Goal: Task Accomplishment & Management: Complete application form

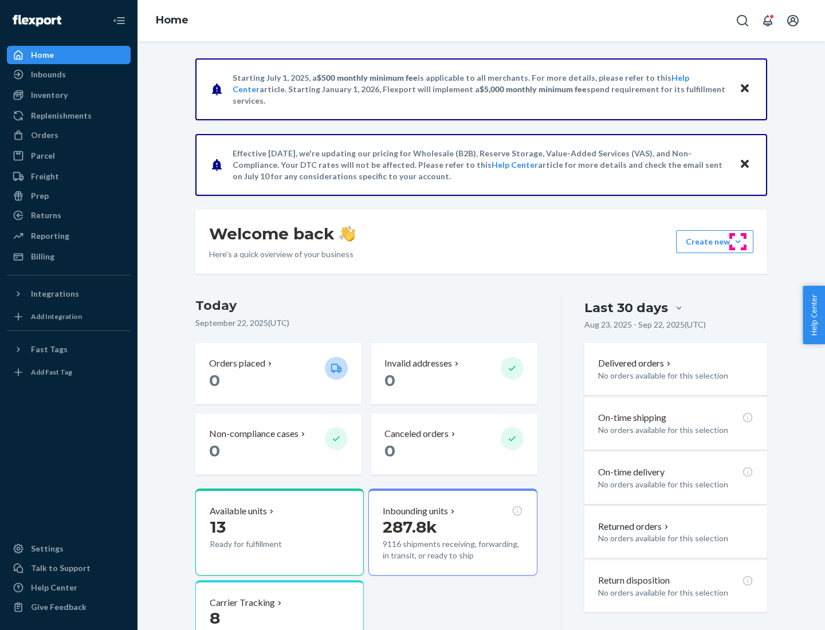
click at [738, 242] on button "Create new Create new inbound Create new order Create new product" at bounding box center [714, 241] width 77 height 23
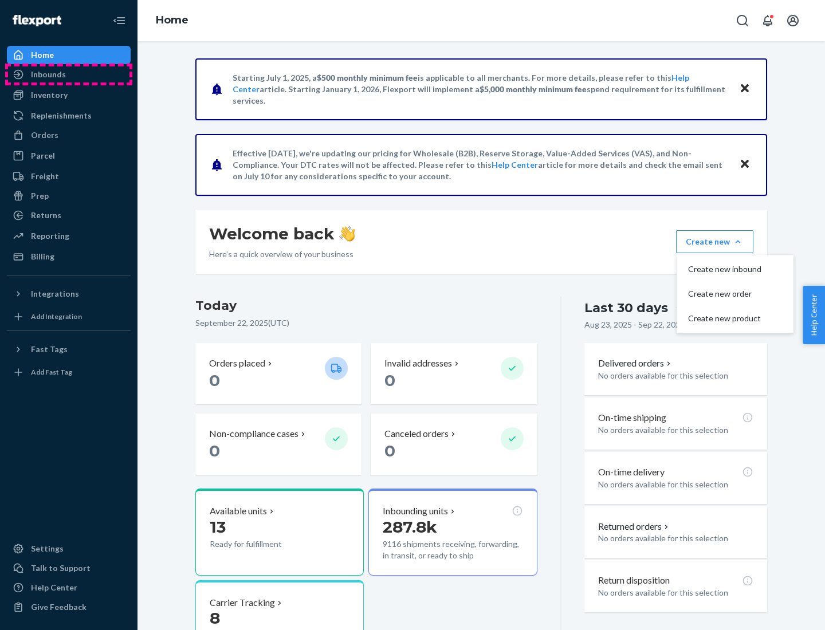
click at [69, 74] on div "Inbounds" at bounding box center [68, 74] width 121 height 16
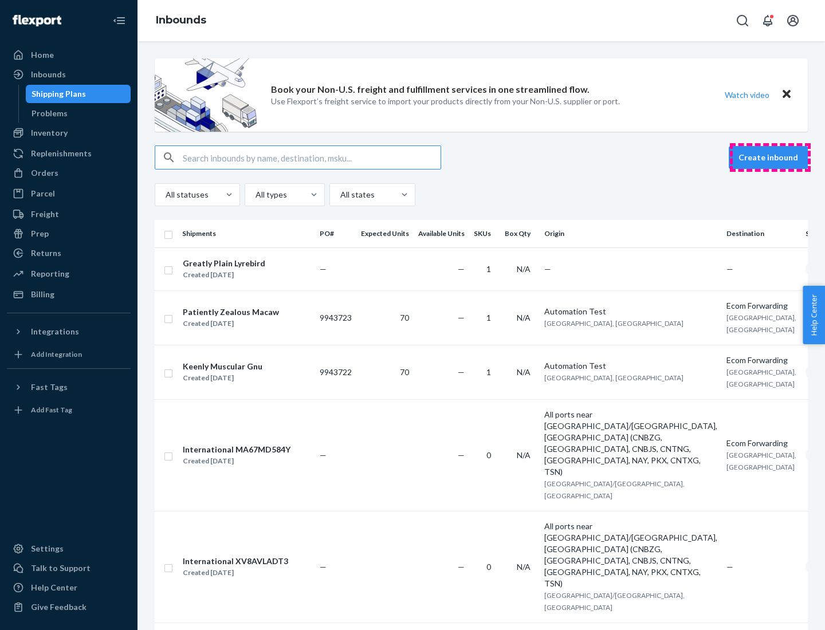
click at [770, 158] on button "Create inbound" at bounding box center [768, 157] width 79 height 23
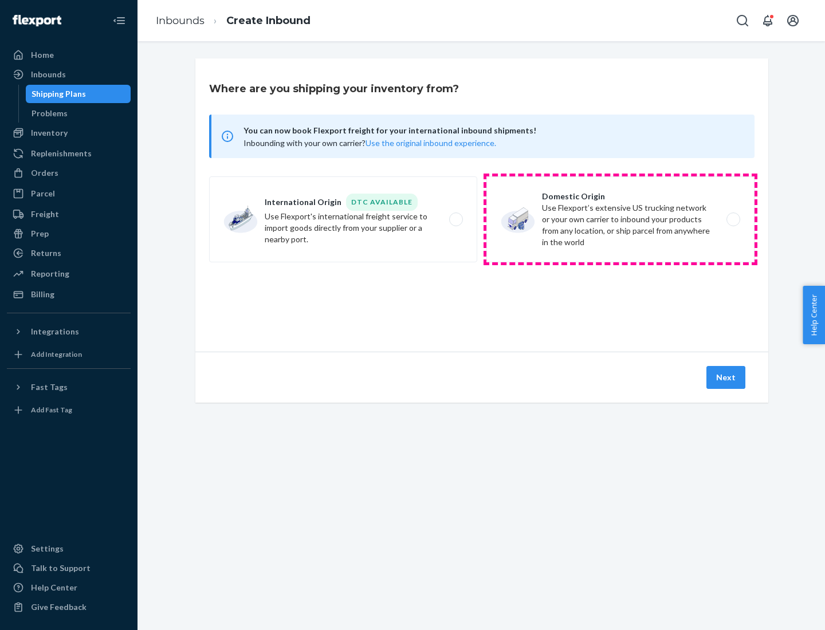
click at [620, 219] on label "Domestic Origin Use Flexport’s extensive US trucking network or your own carrie…" at bounding box center [620, 219] width 268 height 86
click at [733, 219] on input "Domestic Origin Use Flexport’s extensive US trucking network or your own carrie…" at bounding box center [736, 219] width 7 height 7
radio input "true"
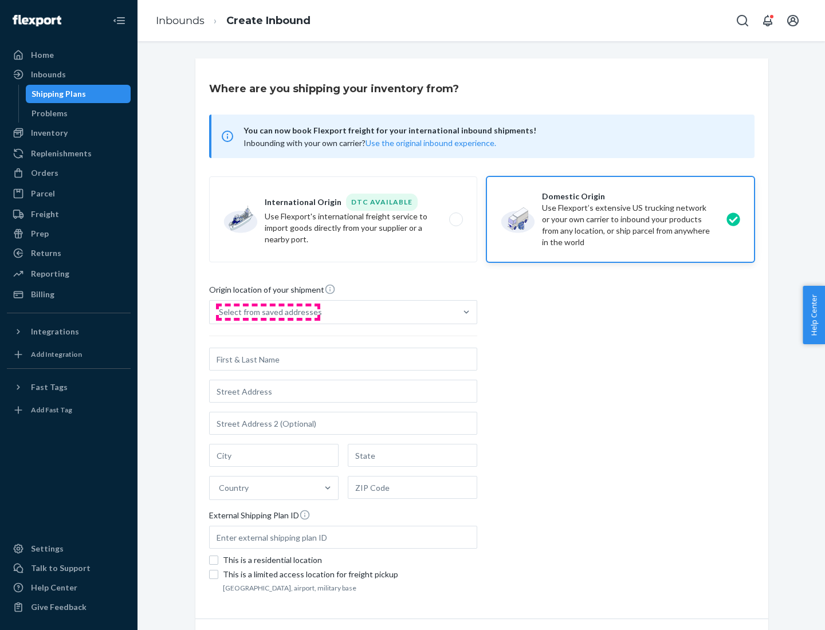
click at [267, 312] on div "Select from saved addresses" at bounding box center [270, 311] width 103 height 11
click at [220, 312] on input "Select from saved addresses" at bounding box center [219, 311] width 1 height 11
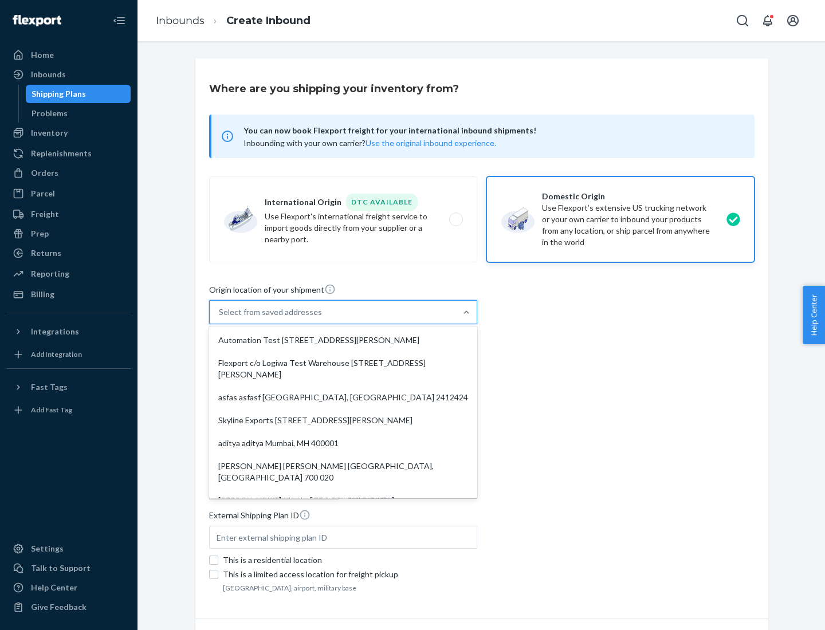
scroll to position [5, 0]
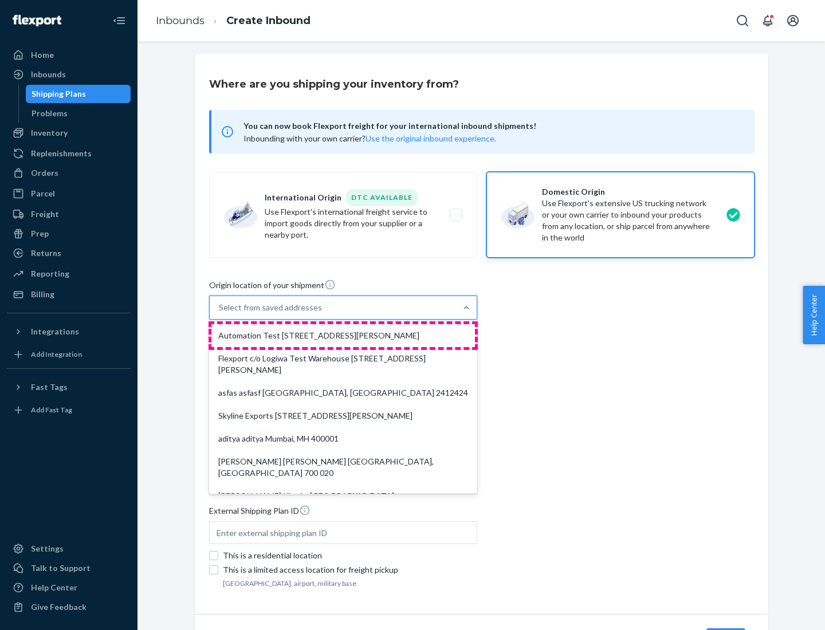
click at [343, 336] on div "Automation Test [STREET_ADDRESS][PERSON_NAME]" at bounding box center [342, 335] width 263 height 23
click at [220, 313] on input "option Automation Test [STREET_ADDRESS][PERSON_NAME]. 9 results available. Use …" at bounding box center [219, 307] width 1 height 11
type input "Automation Test"
type input "9th Floor"
type input "[GEOGRAPHIC_DATA]"
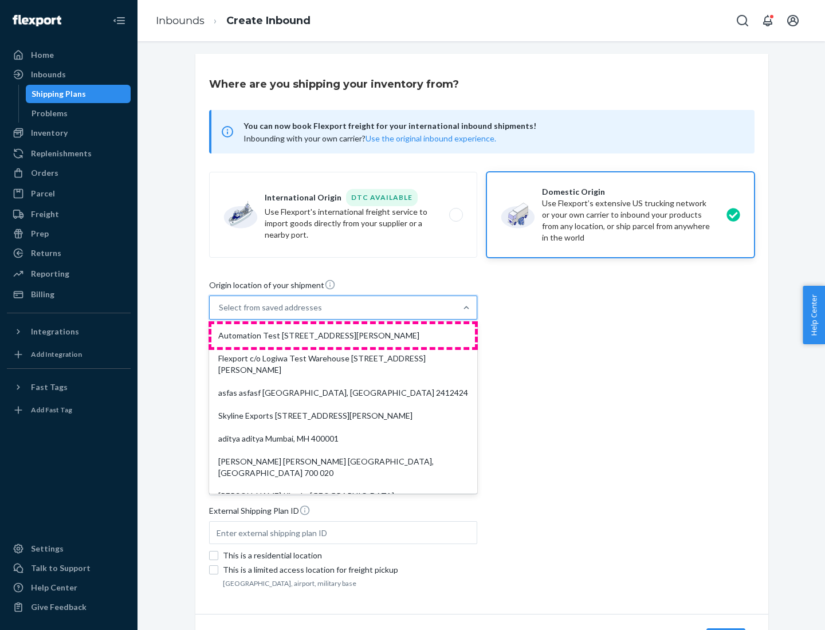
type input "CA"
type input "94104"
type input "[STREET_ADDRESS][PERSON_NAME]"
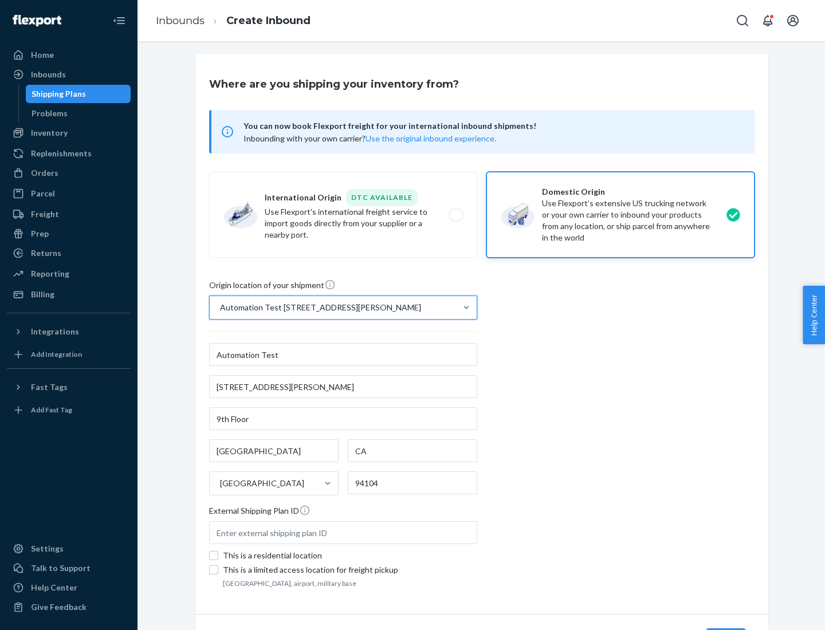
scroll to position [67, 0]
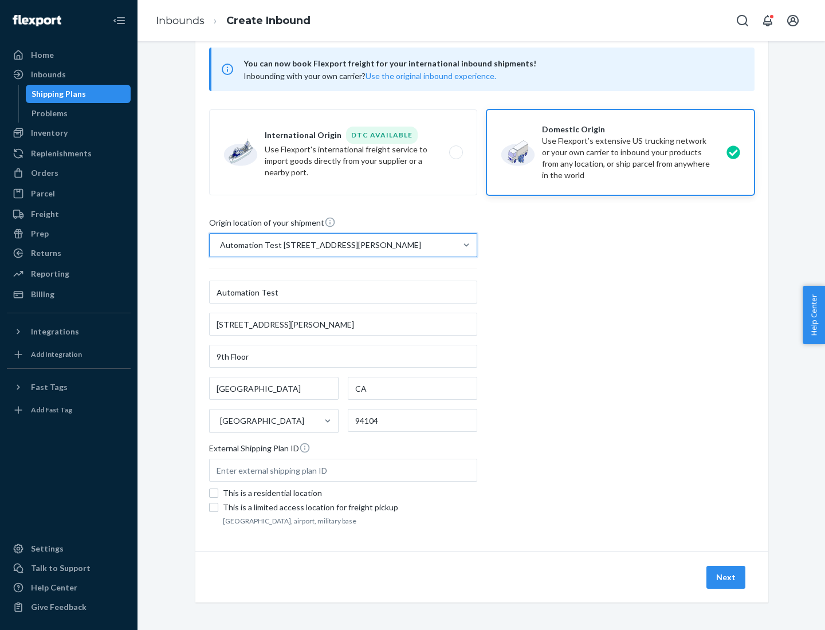
click at [726, 577] on button "Next" at bounding box center [725, 577] width 39 height 23
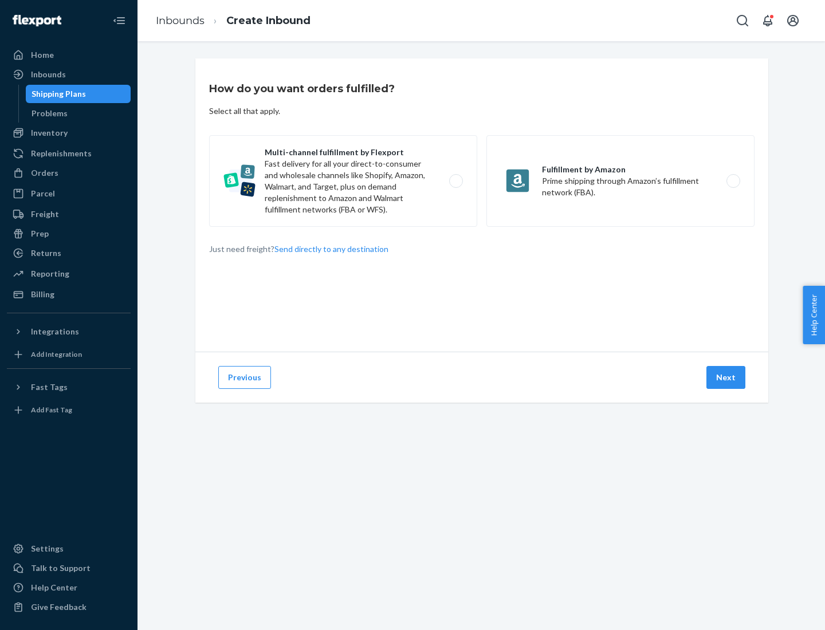
click at [343, 181] on label "Multi-channel fulfillment by Flexport Fast delivery for all your direct-to-cons…" at bounding box center [343, 181] width 268 height 92
click at [455, 181] on input "Multi-channel fulfillment by Flexport Fast delivery for all your direct-to-cons…" at bounding box center [458, 181] width 7 height 7
radio input "true"
click at [726, 377] on button "Next" at bounding box center [725, 377] width 39 height 23
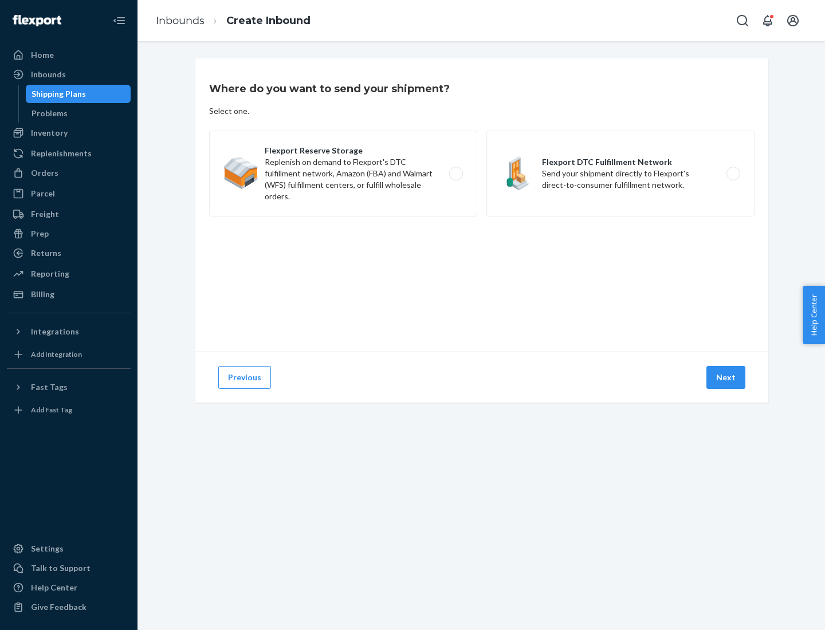
click at [620, 174] on label "Flexport DTC Fulfillment Network Send your shipment directly to Flexport's dire…" at bounding box center [620, 174] width 268 height 86
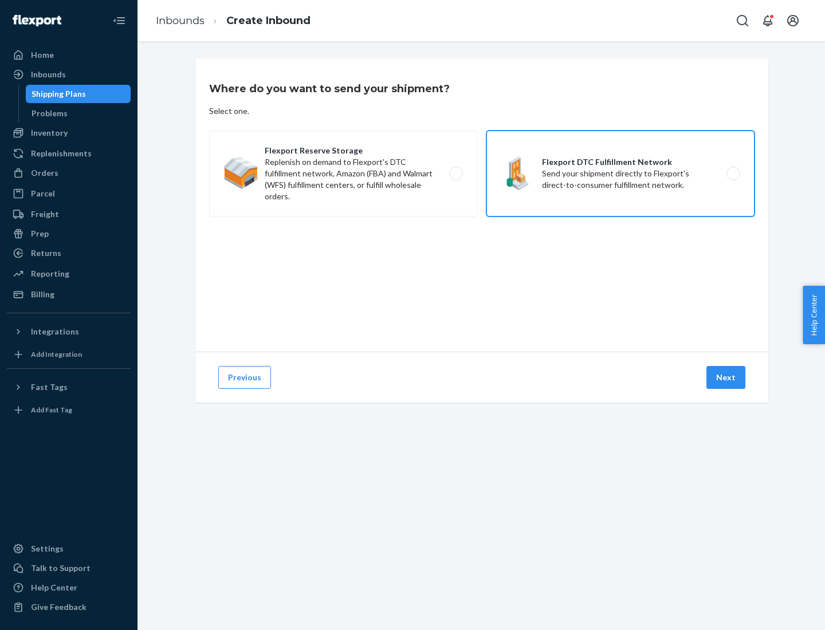
click at [733, 174] on input "Flexport DTC Fulfillment Network Send your shipment directly to Flexport's dire…" at bounding box center [736, 173] width 7 height 7
radio input "true"
click at [726, 377] on button "Next" at bounding box center [725, 377] width 39 height 23
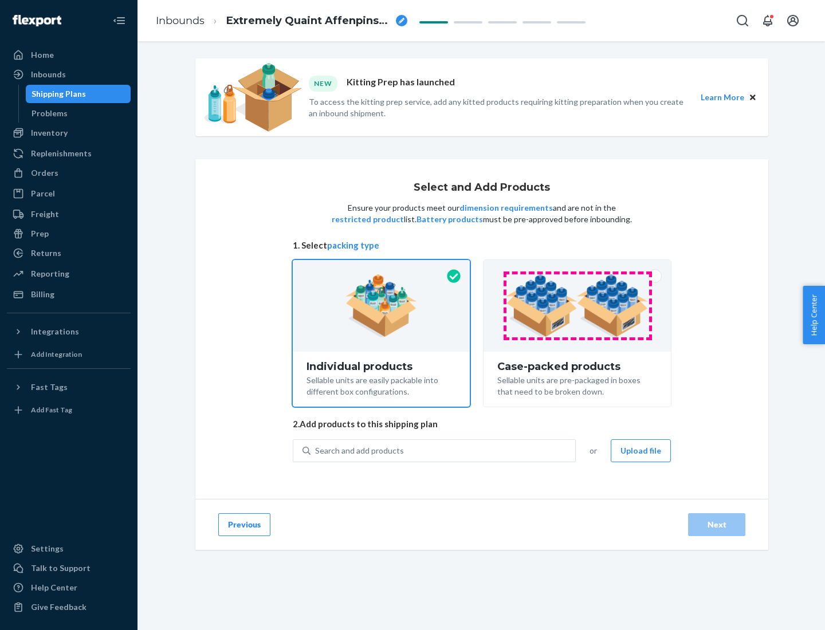
click at [577, 306] on img at bounding box center [577, 305] width 143 height 63
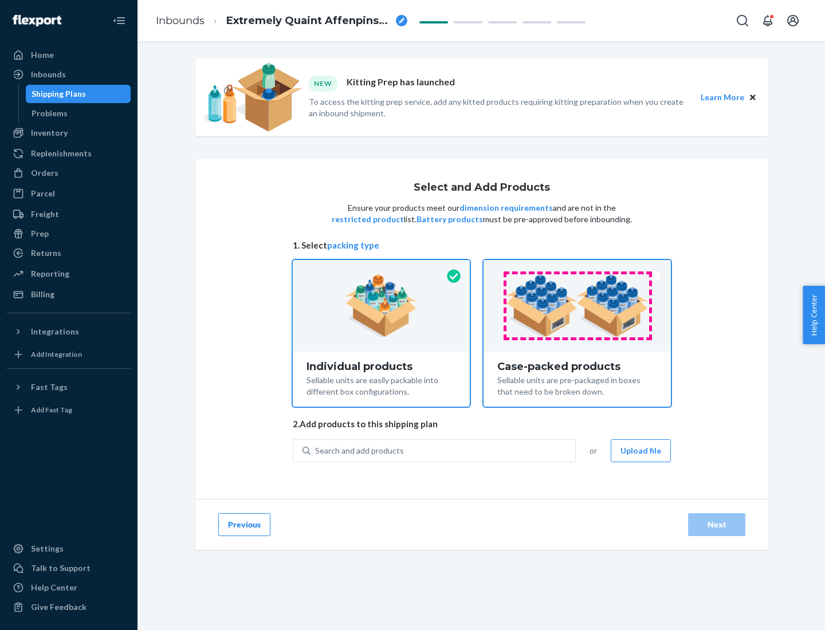
click at [577, 267] on input "Case-packed products Sellable units are pre-packaged in boxes that need to be b…" at bounding box center [576, 263] width 7 height 7
radio input "true"
radio input "false"
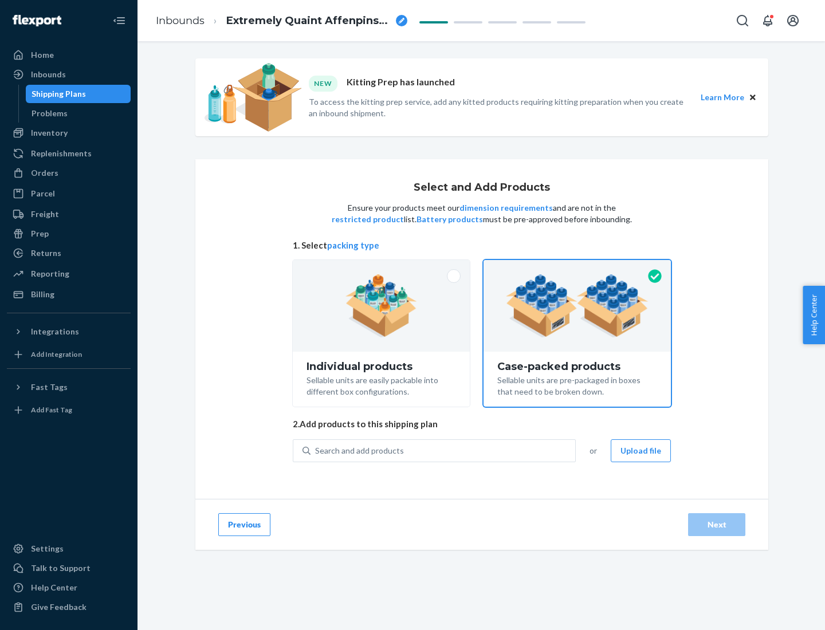
click at [443, 450] on div "Search and add products" at bounding box center [442, 450] width 265 height 21
click at [316, 450] on input "Search and add products" at bounding box center [315, 450] width 1 height 11
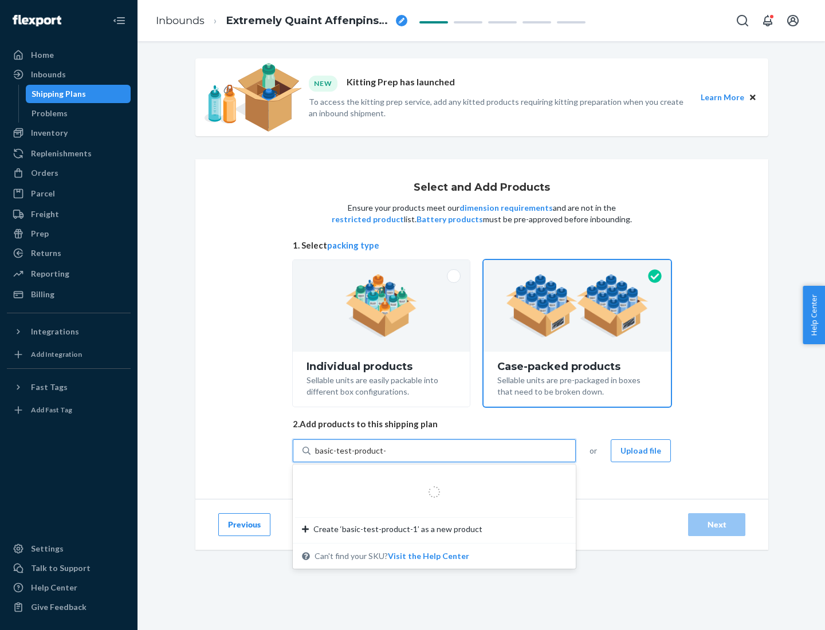
type input "basic-test-product-1"
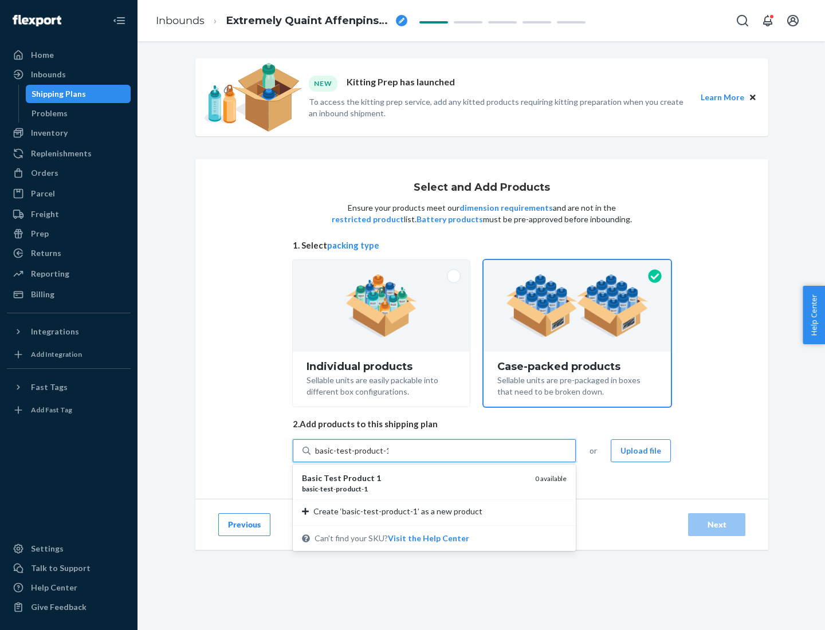
click at [414, 489] on div "basic - test - product - 1" at bounding box center [414, 489] width 224 height 10
click at [388, 456] on input "basic-test-product-1" at bounding box center [351, 450] width 73 height 11
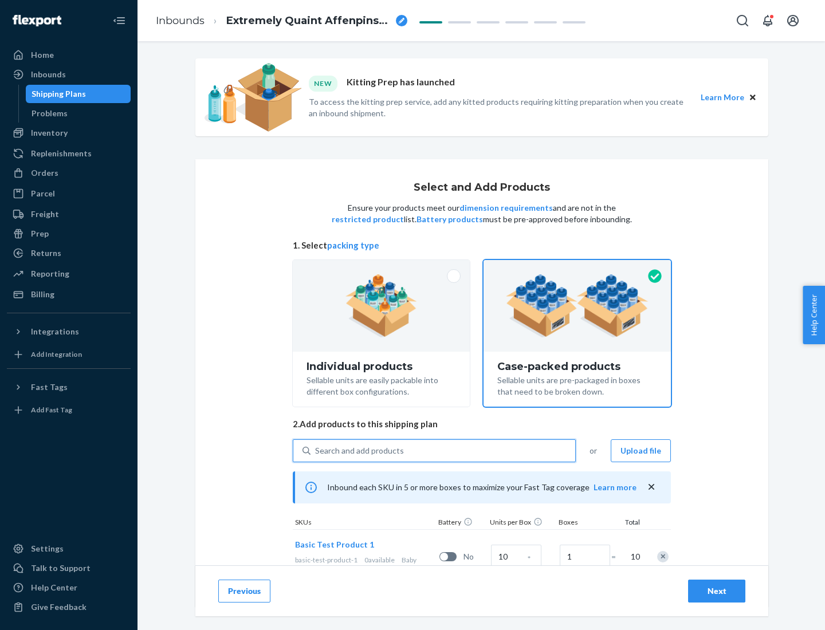
scroll to position [41, 0]
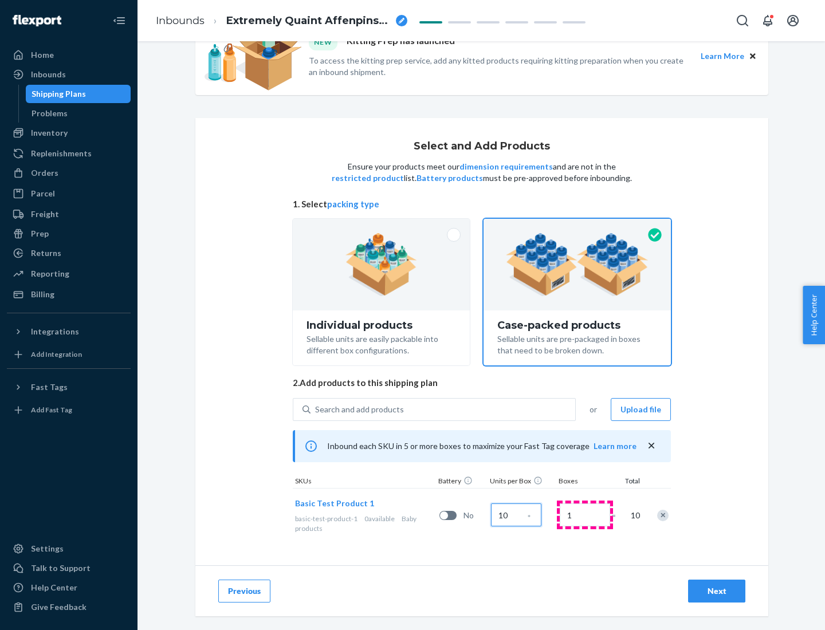
type input "10"
type input "7"
click at [717, 591] on div "Next" at bounding box center [717, 590] width 38 height 11
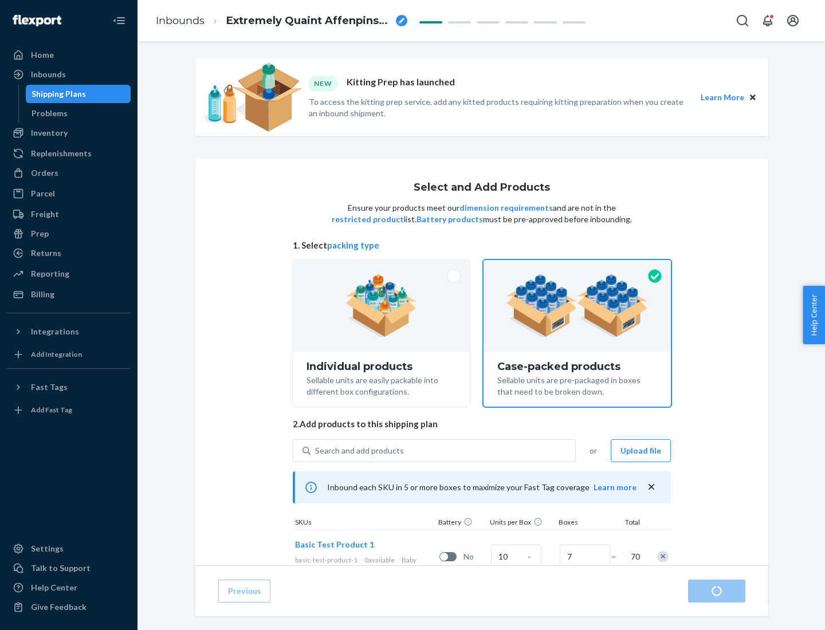
radio input "true"
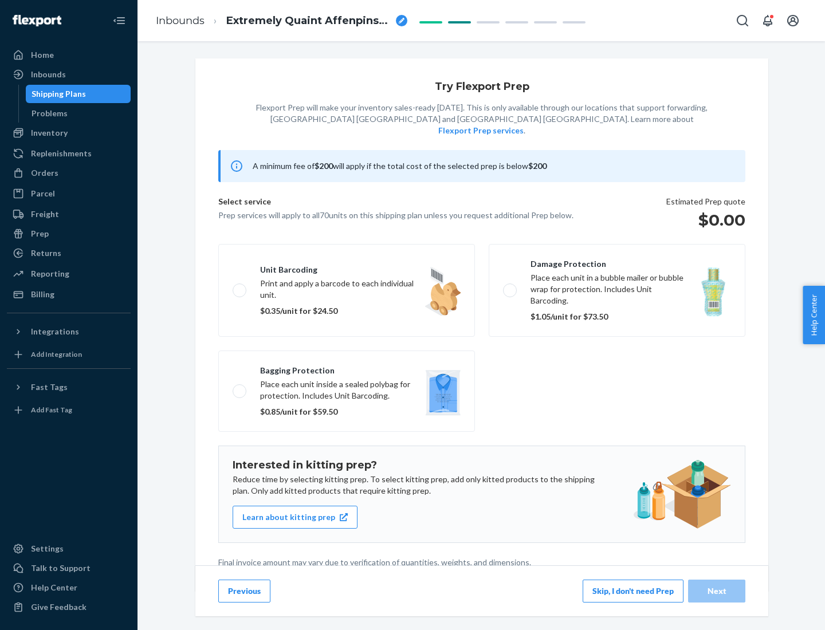
scroll to position [3, 0]
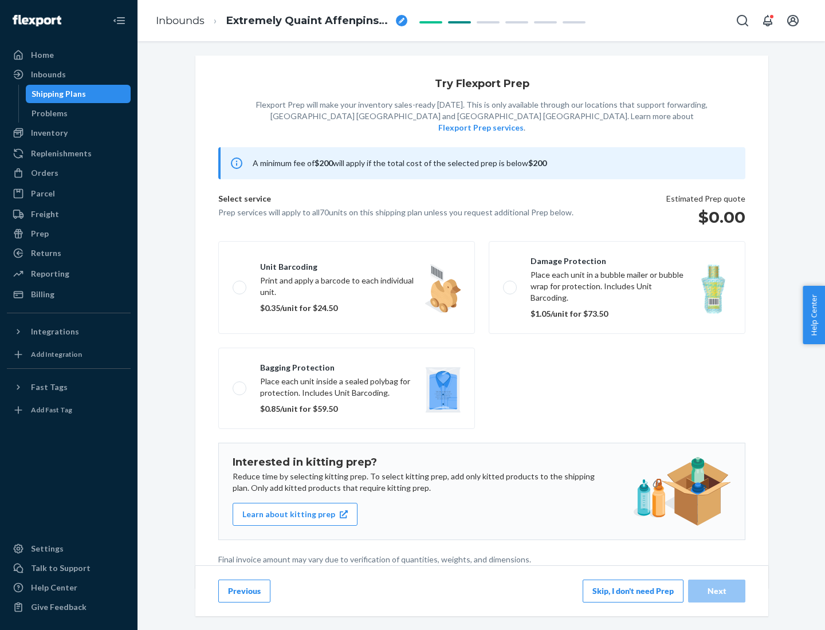
click at [347, 365] on label "Bagging protection Place each unit inside a sealed polybag for protection. Incl…" at bounding box center [346, 388] width 257 height 81
click at [240, 384] on input "Bagging protection Place each unit inside a sealed polybag for protection. Incl…" at bounding box center [236, 387] width 7 height 7
checkbox input "true"
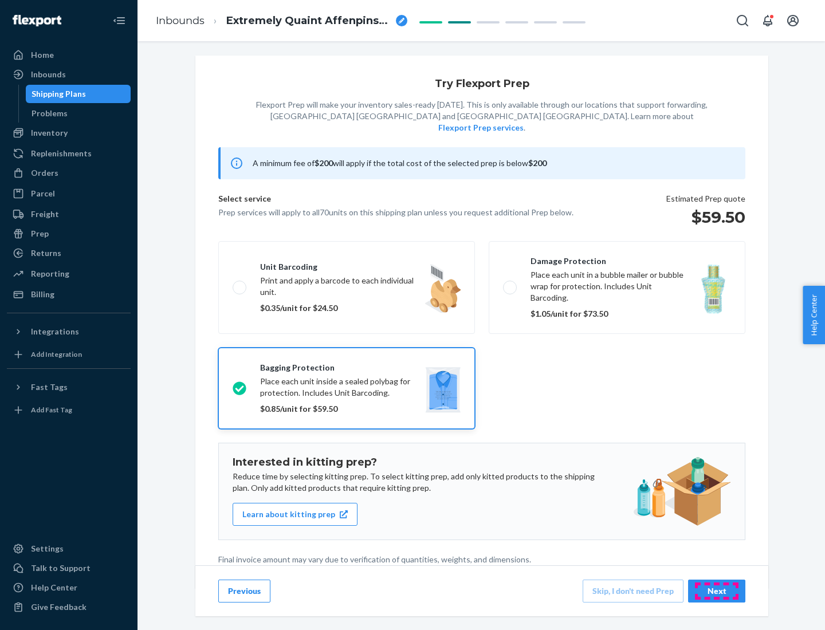
click at [717, 591] on div "Next" at bounding box center [717, 590] width 38 height 11
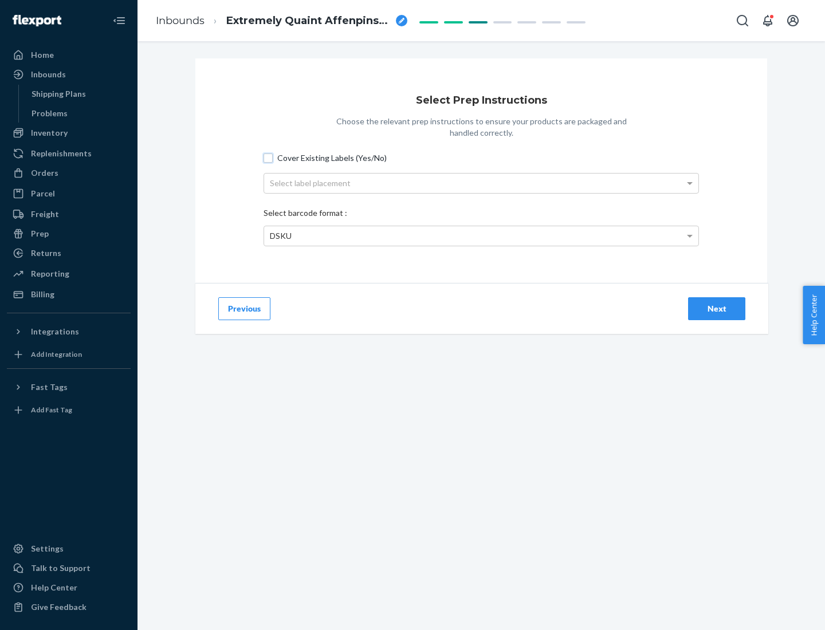
click at [268, 158] on input "Cover Existing Labels (Yes/No)" at bounding box center [267, 157] width 9 height 9
checkbox input "true"
click at [481, 183] on div "Select label placement" at bounding box center [481, 183] width 434 height 19
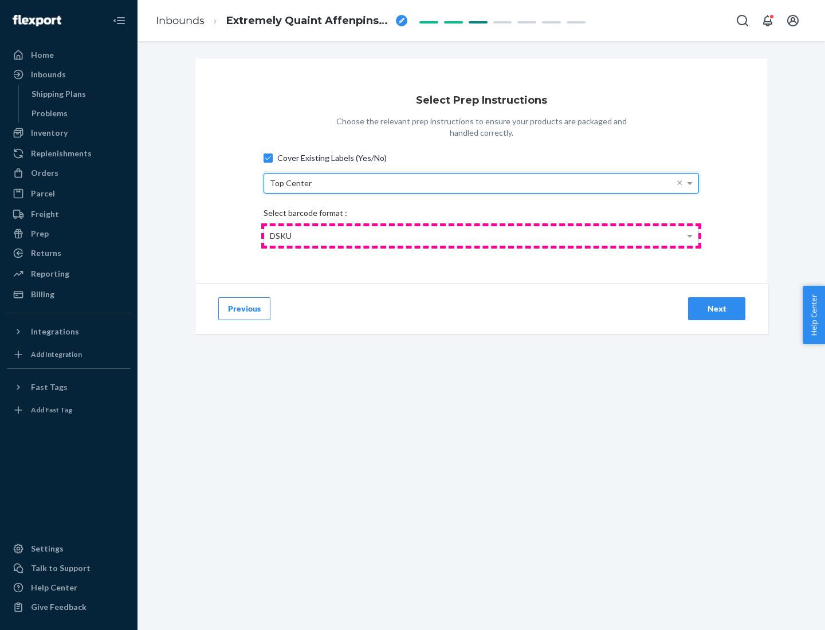
click at [481, 235] on div "DSKU" at bounding box center [481, 235] width 434 height 19
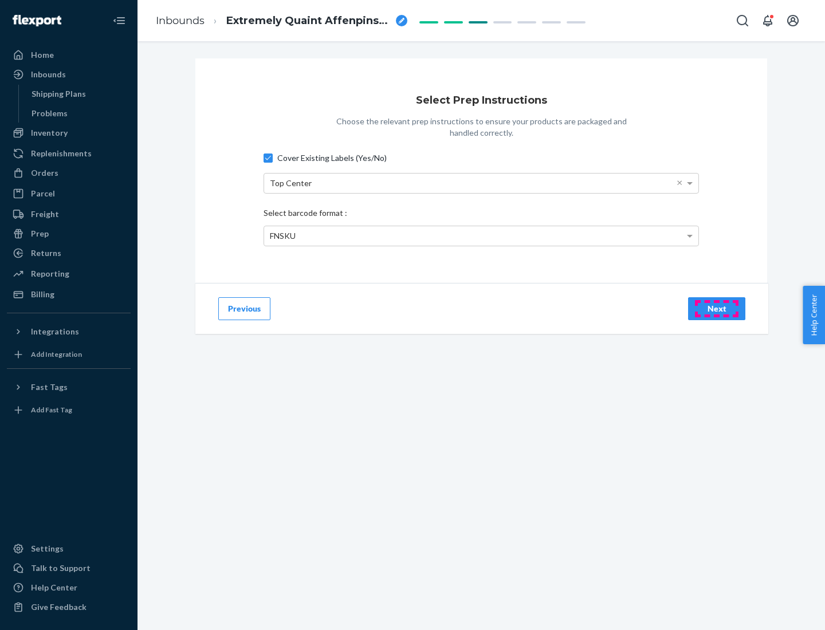
click at [717, 308] on div "Next" at bounding box center [717, 308] width 38 height 11
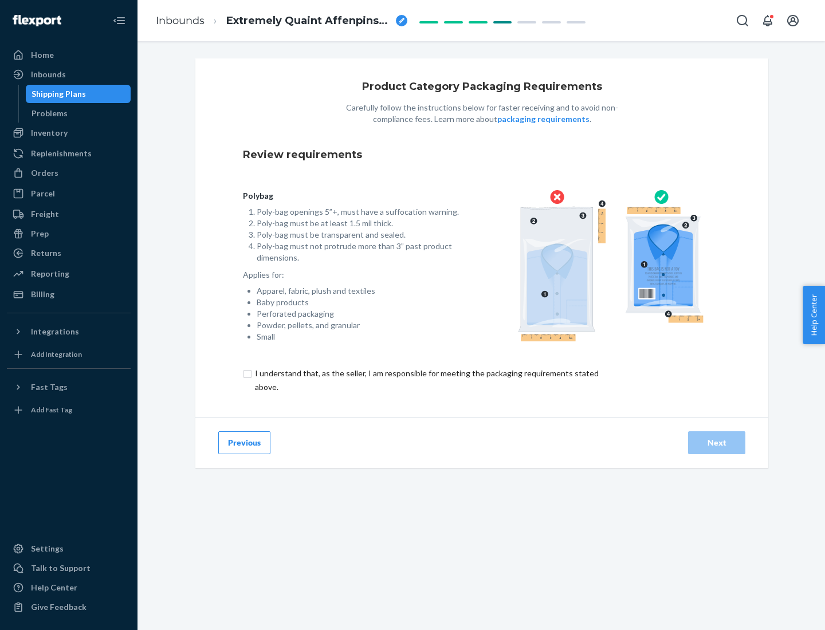
click at [426, 380] on input "checkbox" at bounding box center [433, 380] width 381 height 27
checkbox input "true"
click at [717, 442] on div "Next" at bounding box center [717, 442] width 38 height 11
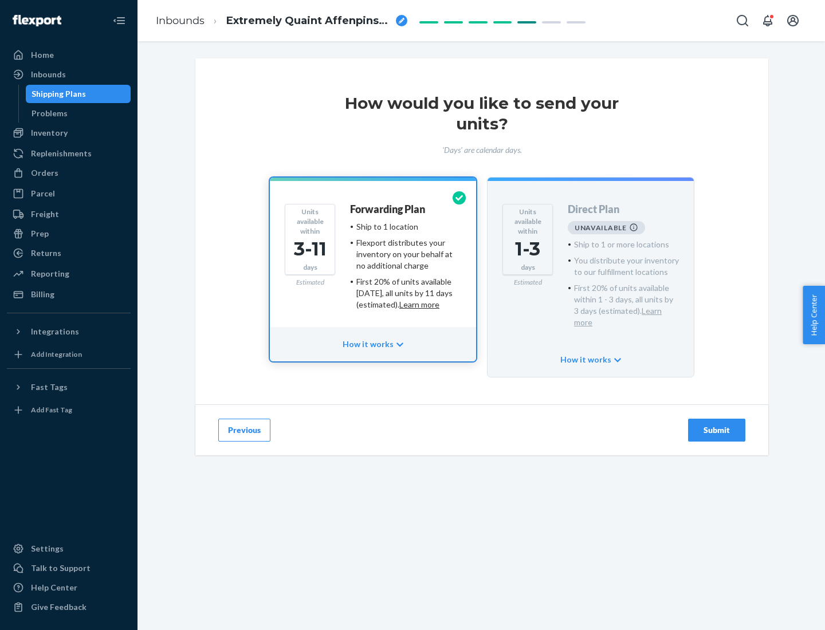
click at [388, 209] on h4 "Forwarding Plan" at bounding box center [387, 209] width 75 height 11
click at [717, 424] on div "Submit" at bounding box center [717, 429] width 38 height 11
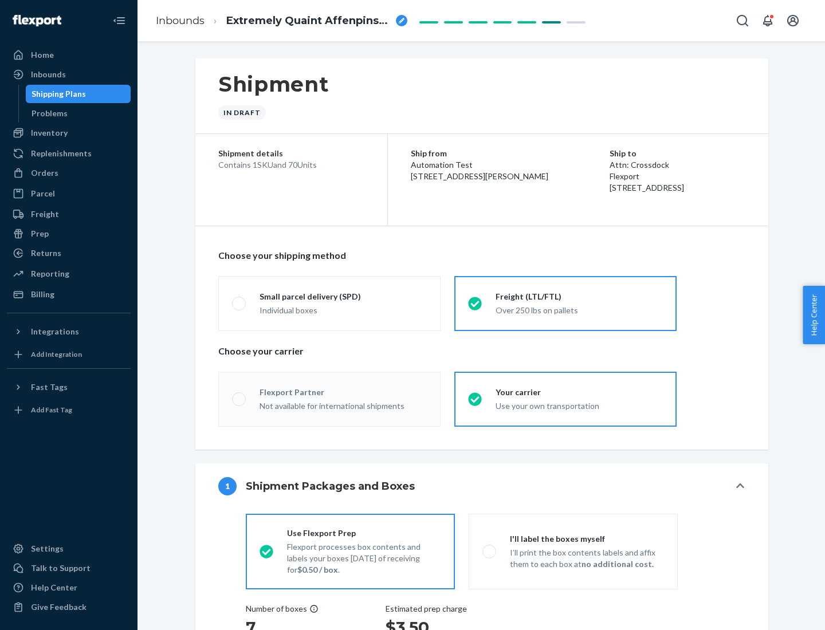
radio input "true"
radio input "false"
radio input "true"
radio input "false"
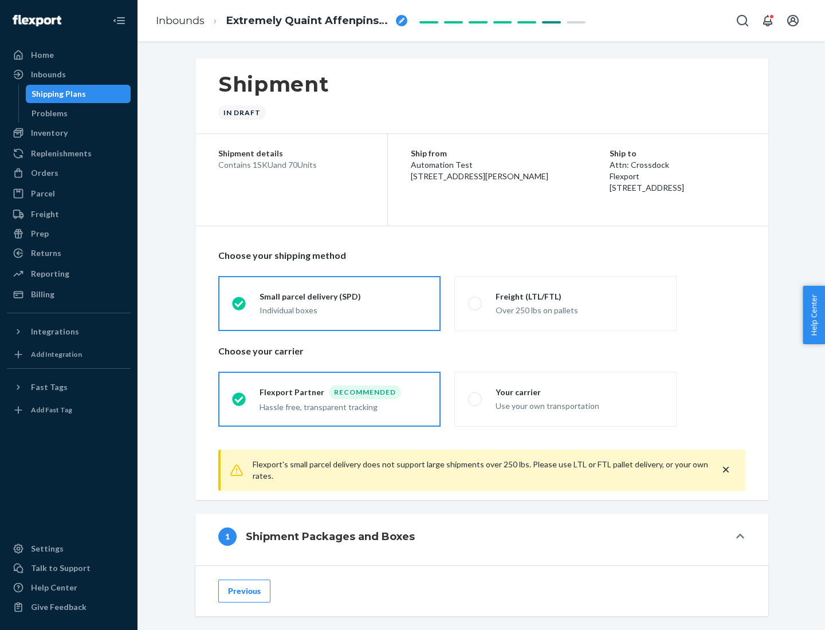
click at [565, 303] on div "Over 250 lbs on pallets" at bounding box center [578, 309] width 167 height 14
click at [475, 303] on input "Freight (LTL/FTL) Over 250 lbs on pallets" at bounding box center [471, 303] width 7 height 7
radio input "true"
radio input "false"
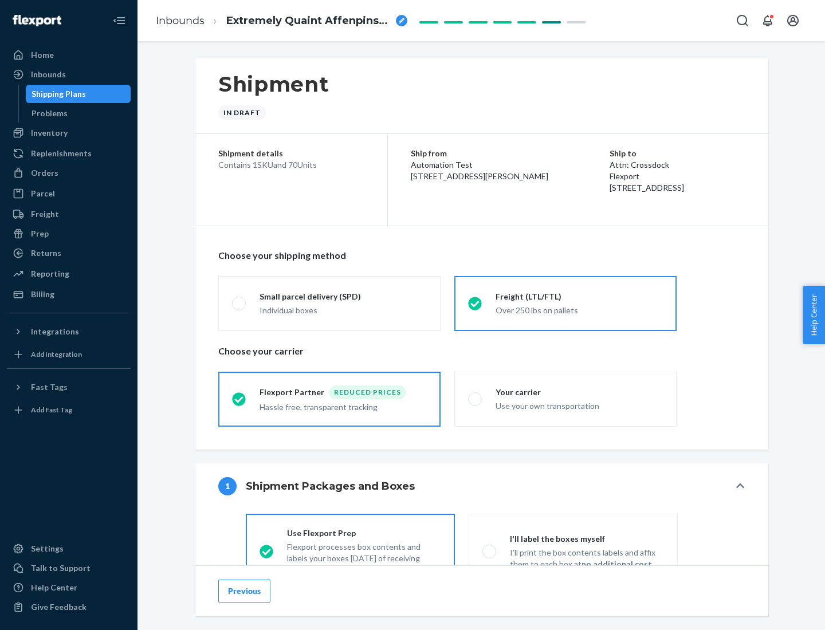
scroll to position [64, 0]
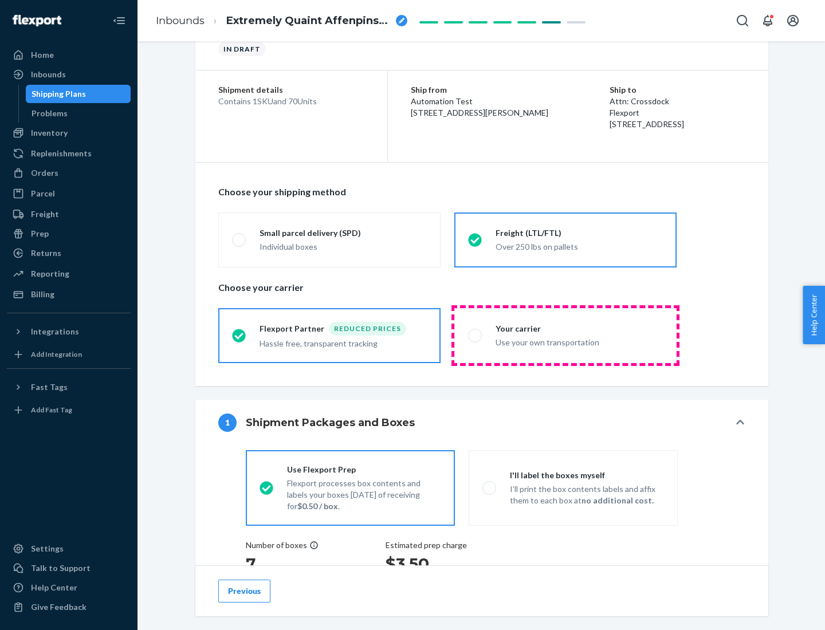
click at [565, 335] on div "Use your own transportation" at bounding box center [578, 341] width 167 height 14
click at [475, 335] on input "Your carrier Use your own transportation" at bounding box center [471, 335] width 7 height 7
radio input "true"
radio input "false"
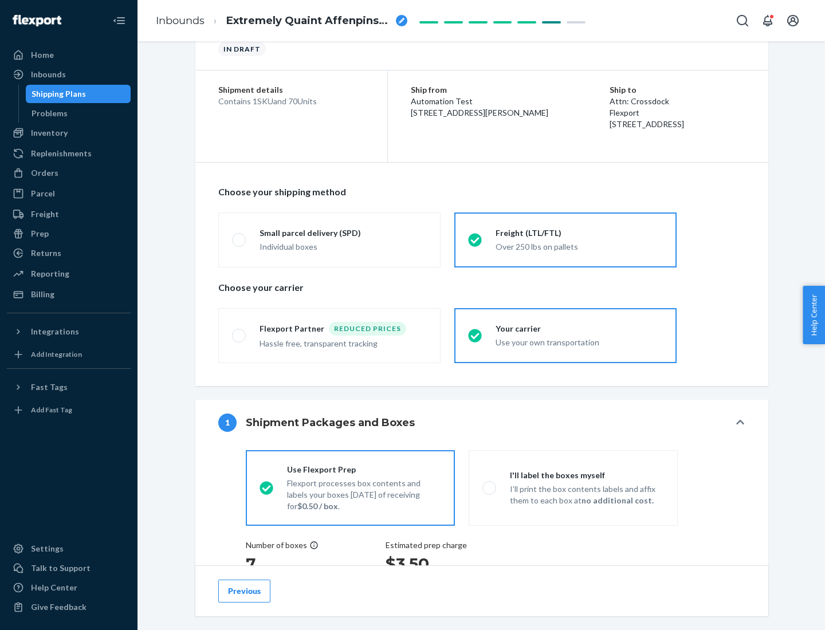
scroll to position [216, 0]
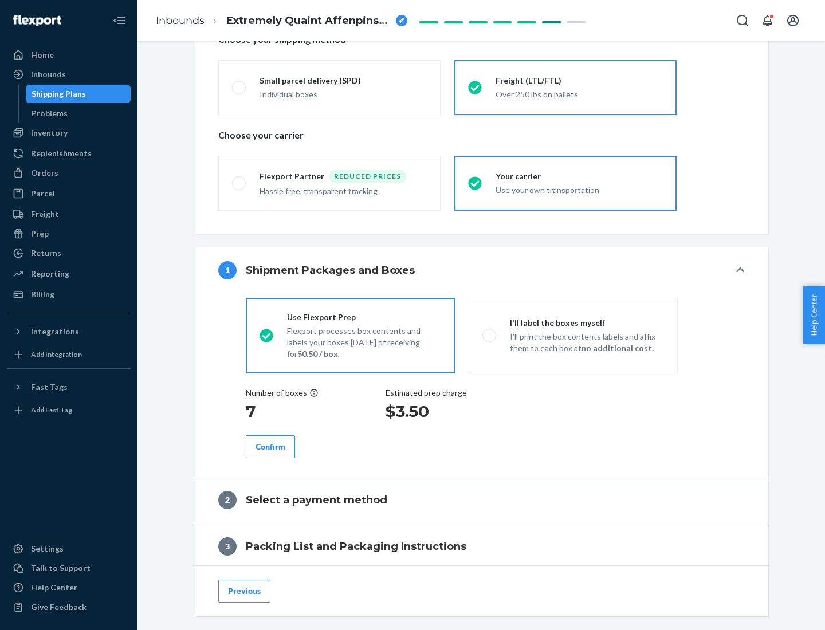
click at [573, 335] on p "I’ll print the box contents labels and affix them to each box at no additional …" at bounding box center [587, 342] width 154 height 23
click at [490, 335] on input "I'll label the boxes myself I’ll print the box contents labels and affix them t…" at bounding box center [485, 335] width 7 height 7
radio input "true"
radio input "false"
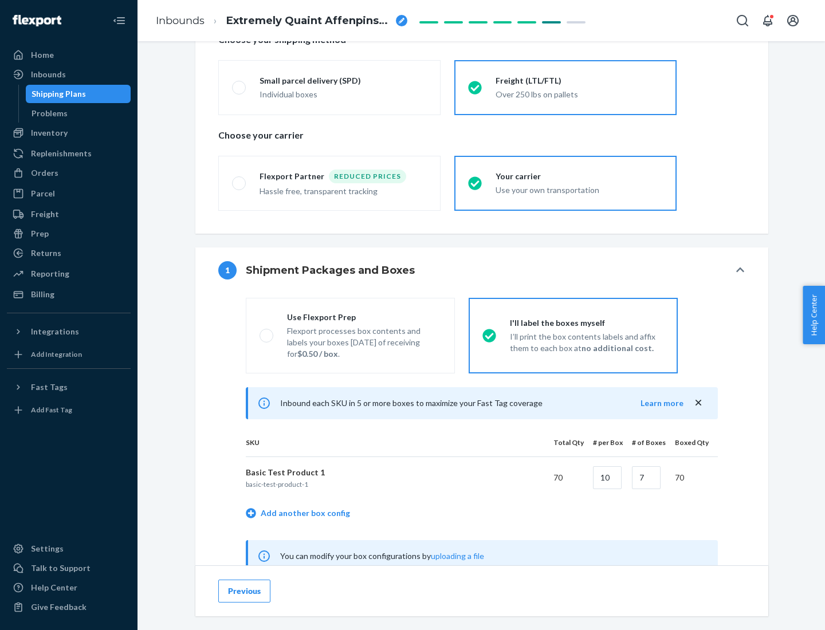
scroll to position [358, 0]
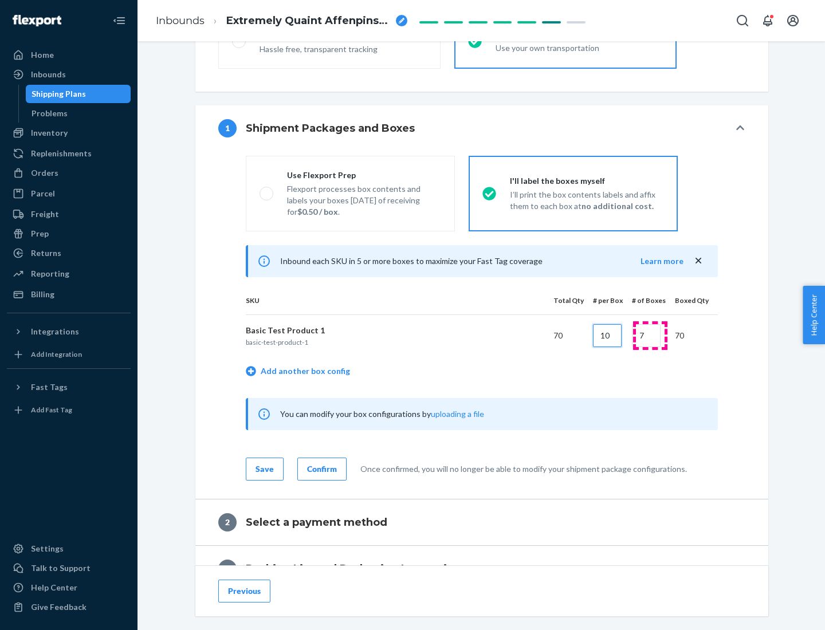
type input "10"
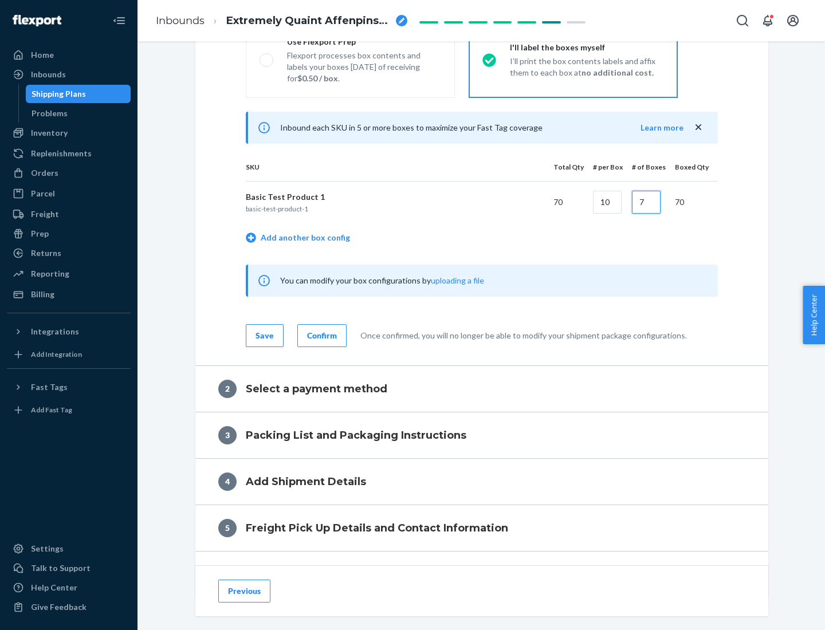
type input "7"
click at [320, 335] on div "Confirm" at bounding box center [322, 335] width 30 height 11
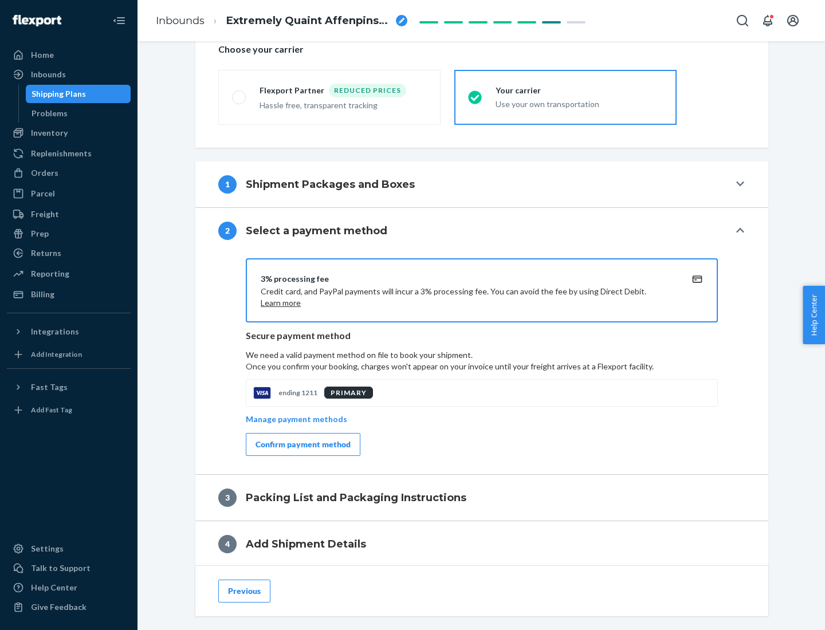
scroll to position [411, 0]
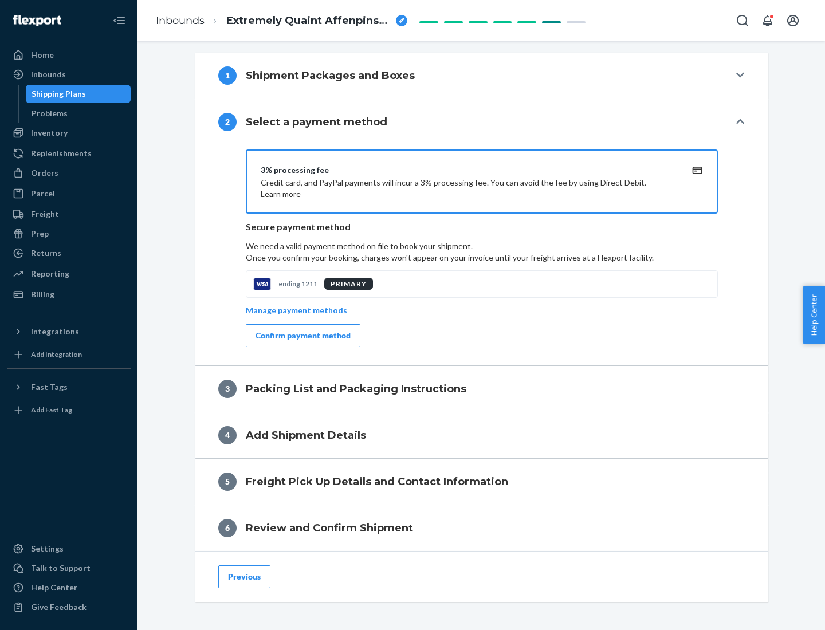
click at [302, 336] on div "Confirm payment method" at bounding box center [302, 335] width 95 height 11
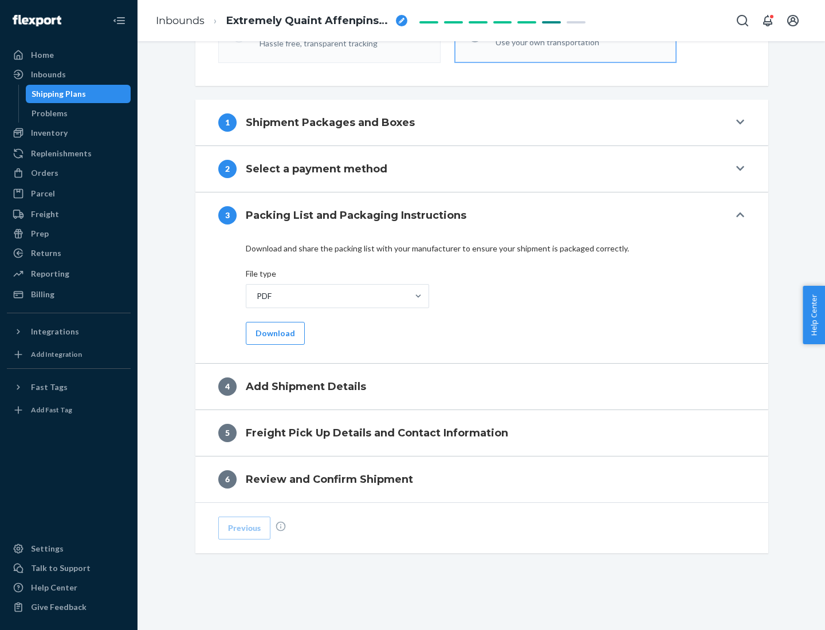
scroll to position [361, 0]
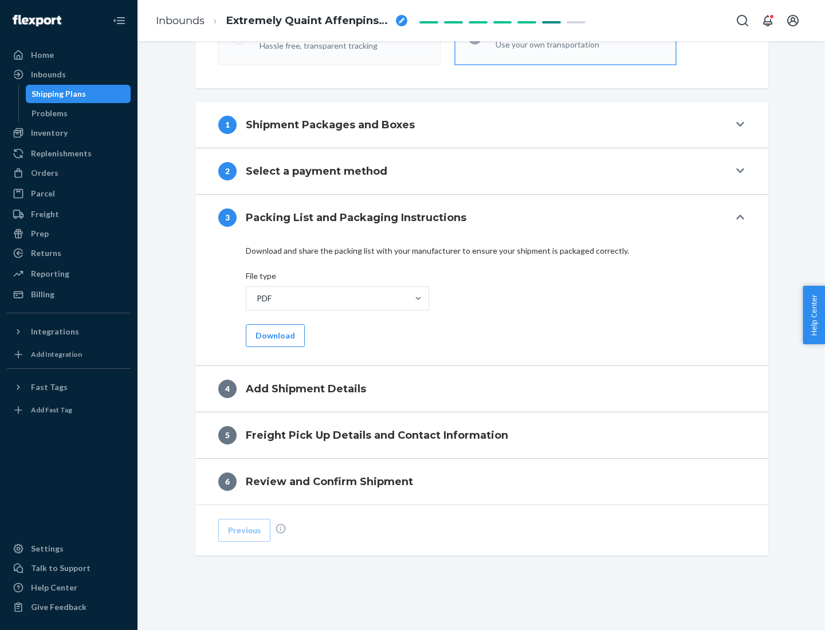
click at [274, 335] on button "Download" at bounding box center [275, 335] width 59 height 23
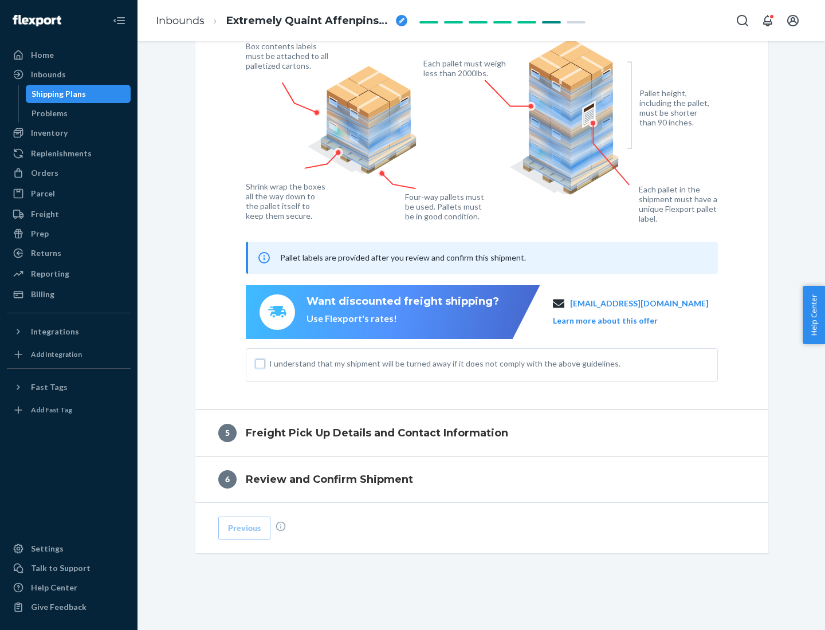
click at [260, 363] on input "I understand that my shipment will be turned away if it does not comply with th…" at bounding box center [259, 363] width 9 height 9
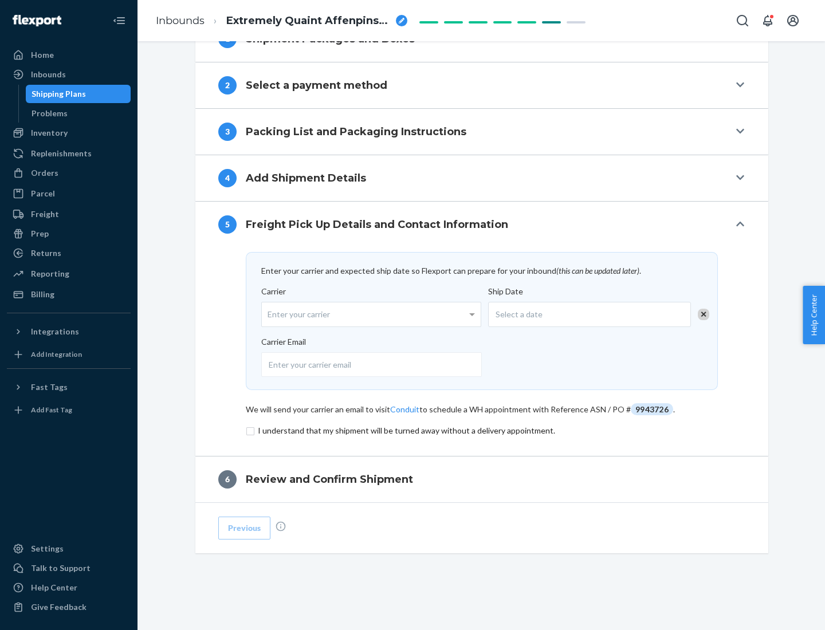
scroll to position [447, 0]
click at [482, 430] on input "checkbox" at bounding box center [482, 431] width 472 height 14
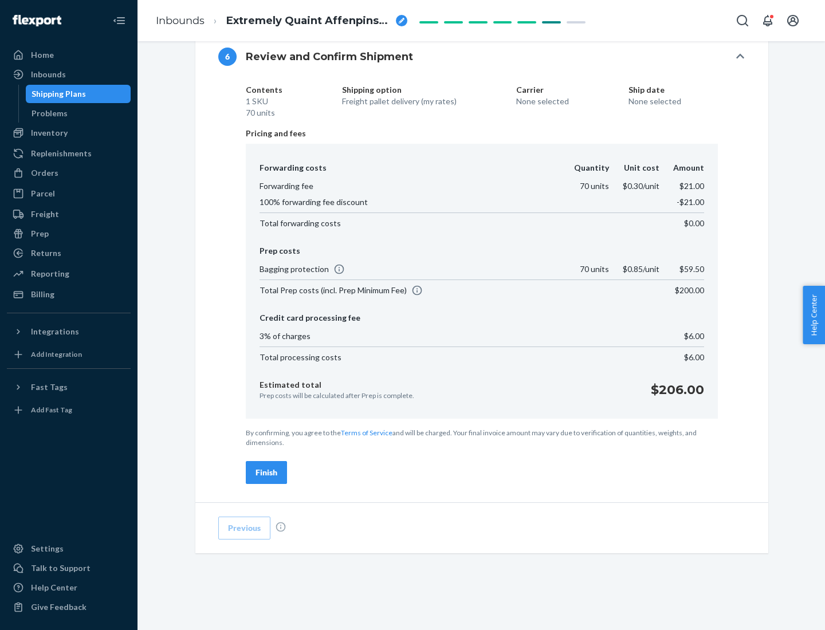
click at [266, 473] on div "Finish" at bounding box center [266, 472] width 22 height 11
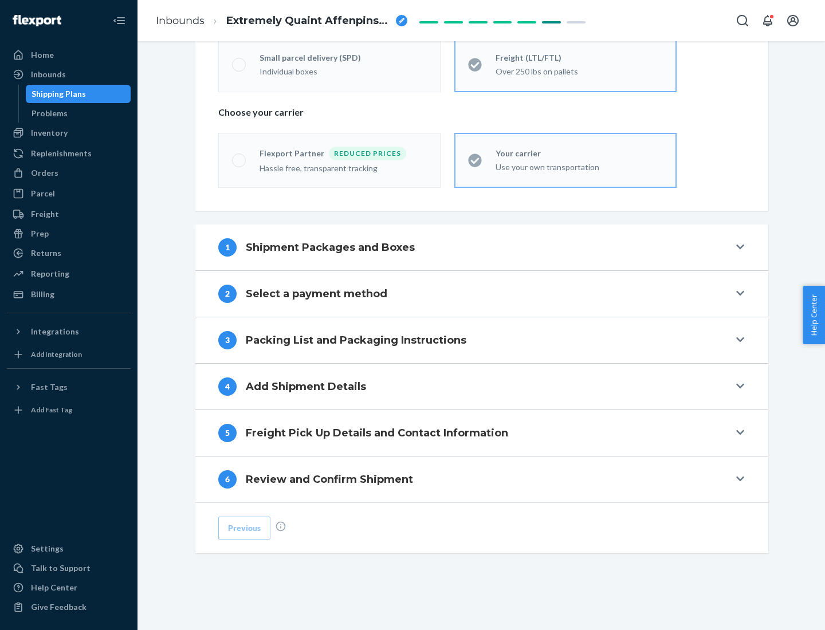
scroll to position [239, 0]
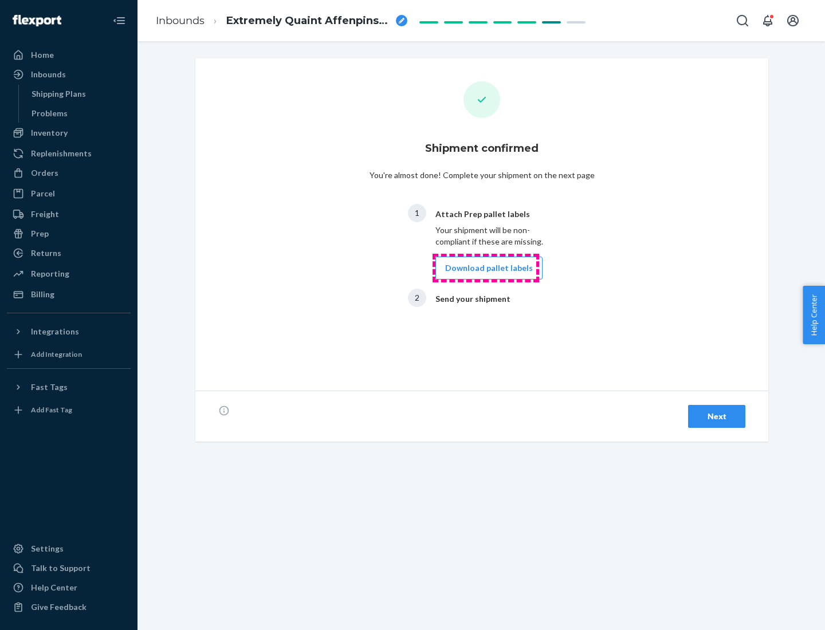
click at [486, 268] on button "Download pallet labels" at bounding box center [488, 268] width 107 height 23
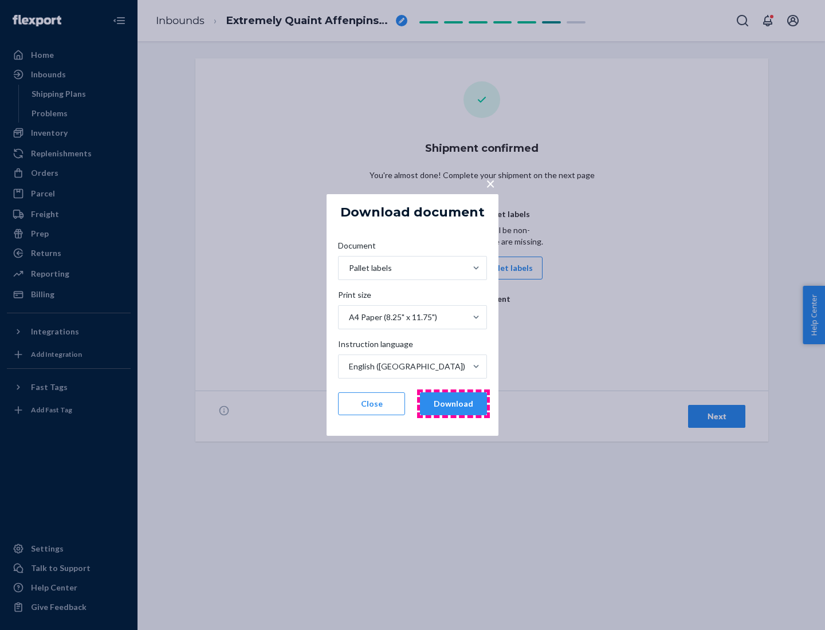
click at [453, 404] on button "Download" at bounding box center [453, 403] width 67 height 23
click at [490, 183] on span "×" at bounding box center [490, 183] width 9 height 19
